Goal: Task Accomplishment & Management: Use online tool/utility

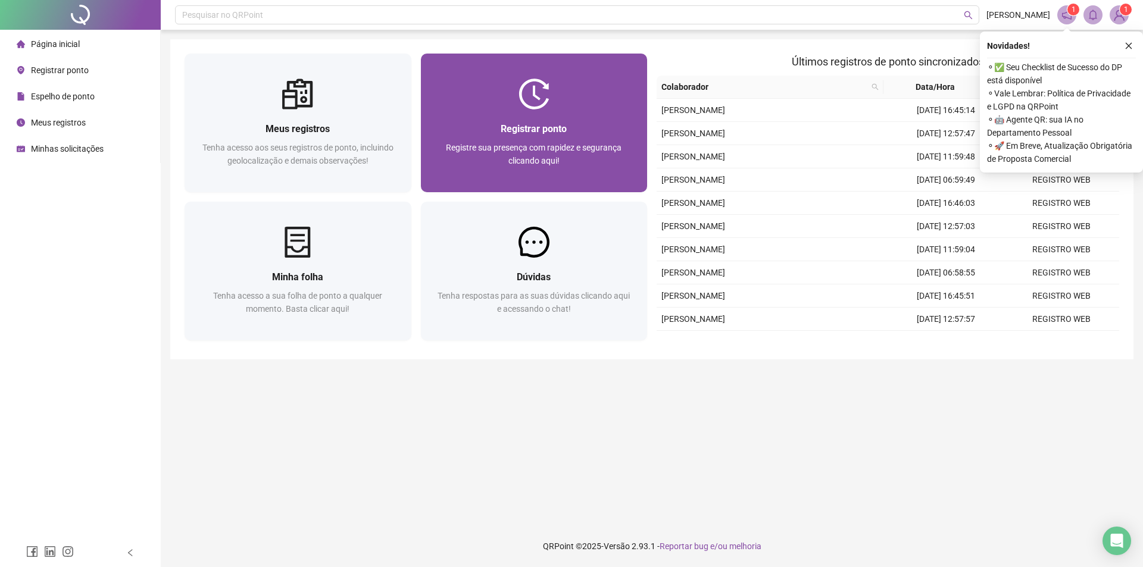
click at [568, 127] on div "Registrar ponto" at bounding box center [534, 128] width 198 height 15
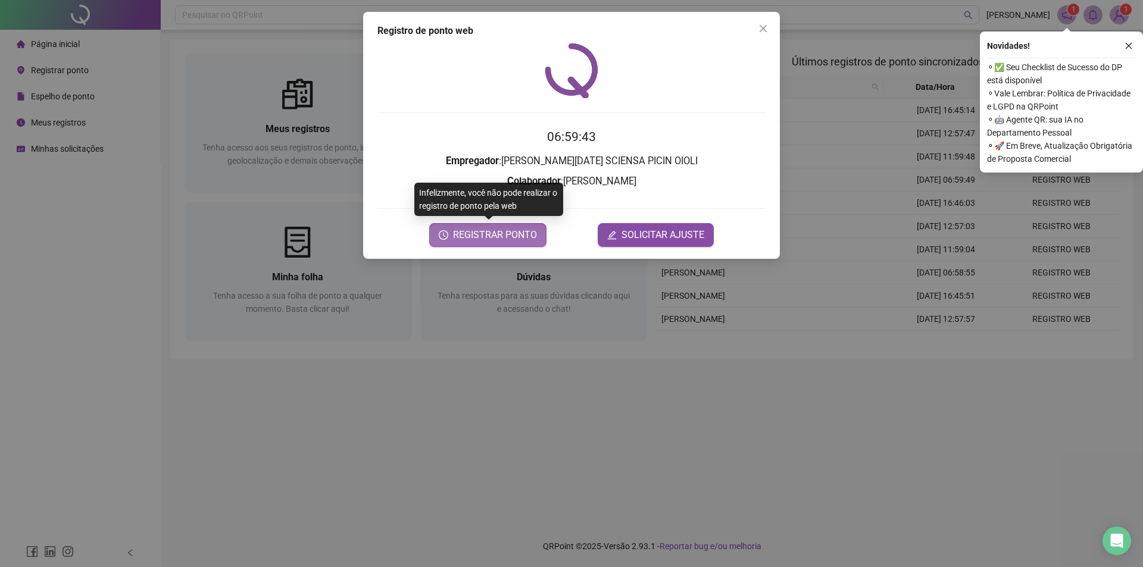
click at [506, 235] on span "REGISTRAR PONTO" at bounding box center [495, 235] width 84 height 14
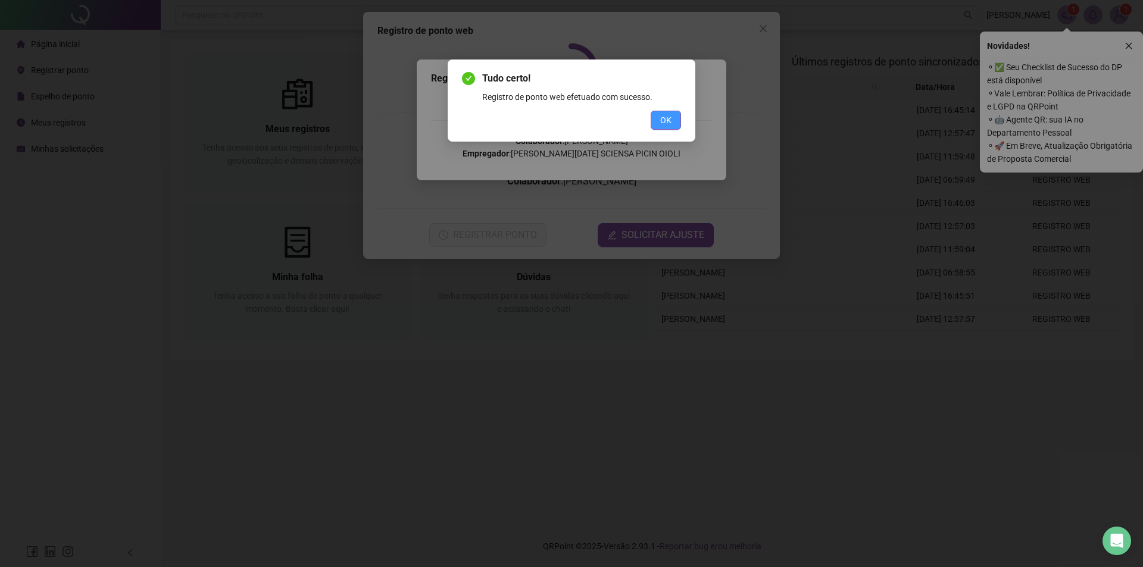
click at [658, 124] on button "OK" at bounding box center [666, 120] width 30 height 19
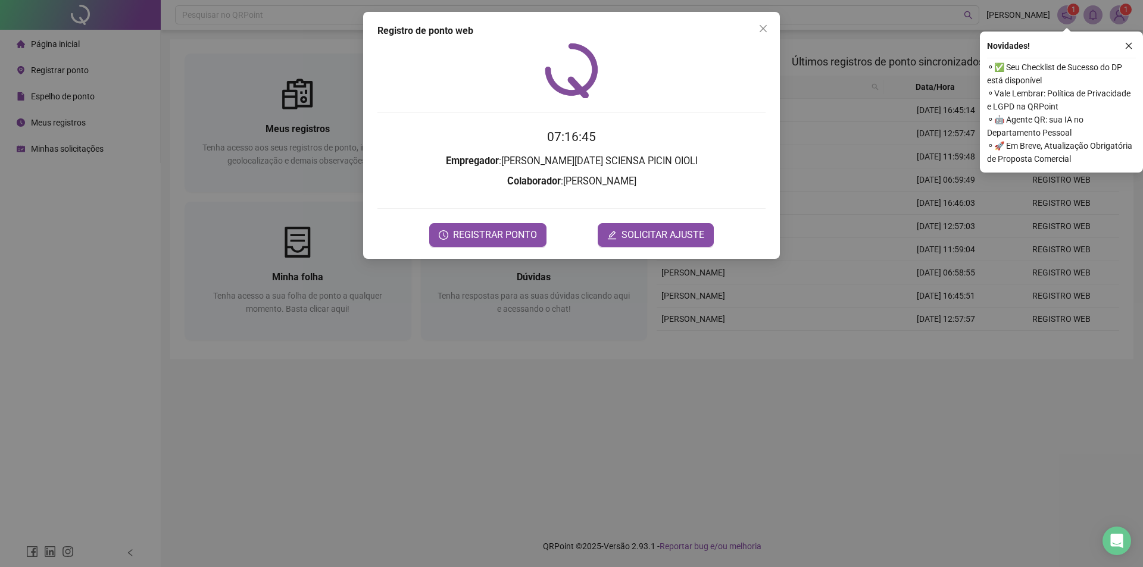
click at [547, 445] on div "Registro [PERSON_NAME] web 07:16:45 Empregador : [PERSON_NAME][DATE] PICIN OIOL…" at bounding box center [571, 283] width 1143 height 567
